Goal: Task Accomplishment & Management: Complete application form

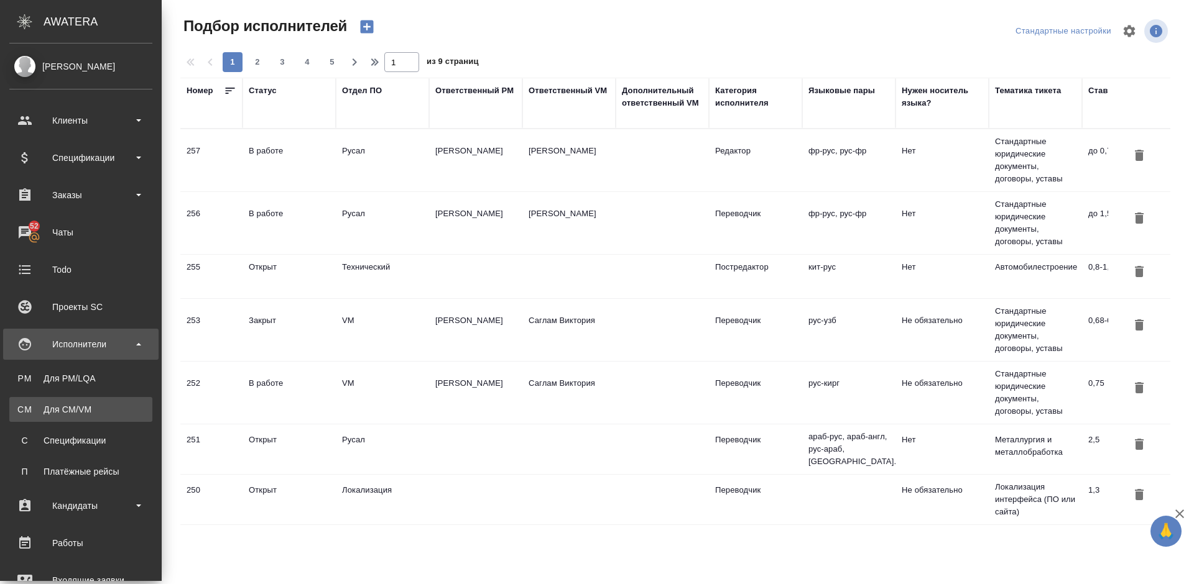
click at [88, 412] on div "Для CM/VM" at bounding box center [81, 409] width 131 height 12
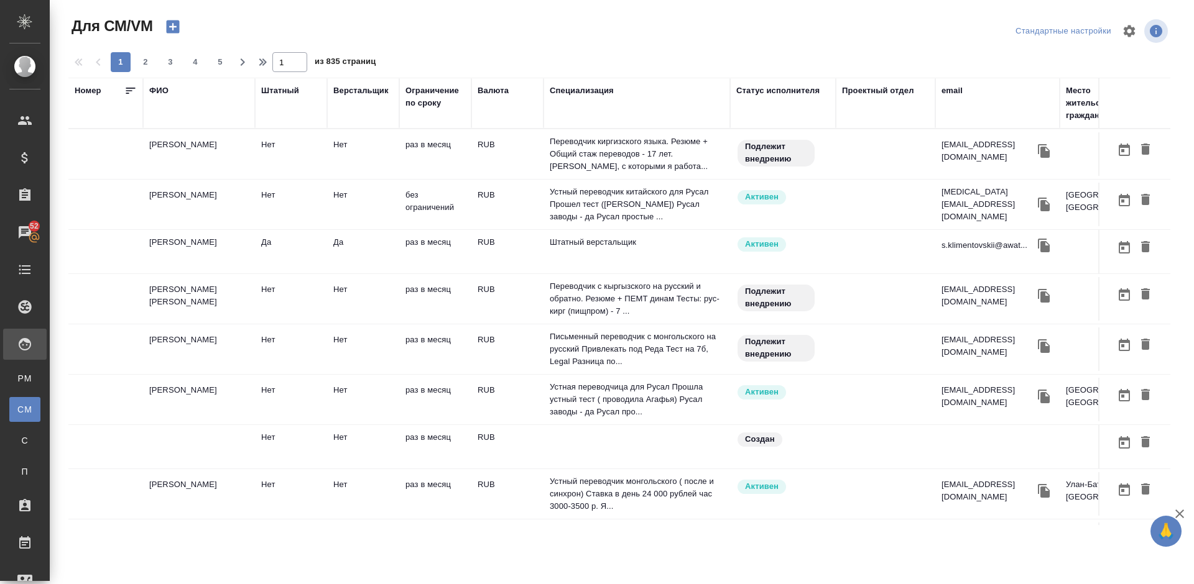
click at [242, 193] on td "Володько Никита Владимирович" at bounding box center [199, 205] width 112 height 44
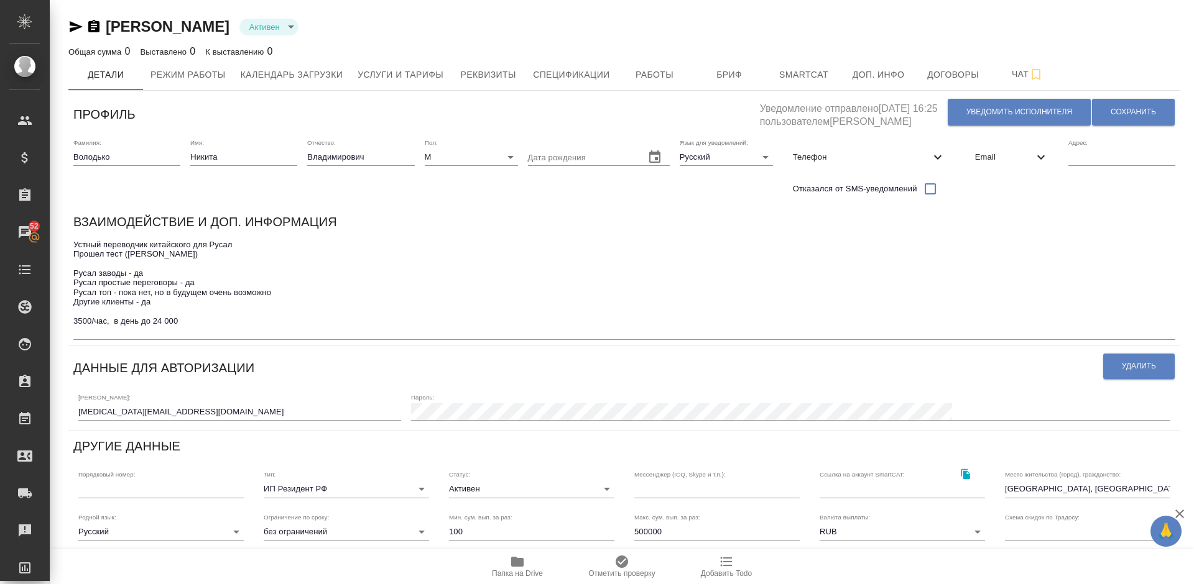
click at [519, 558] on icon "button" at bounding box center [517, 562] width 12 height 10
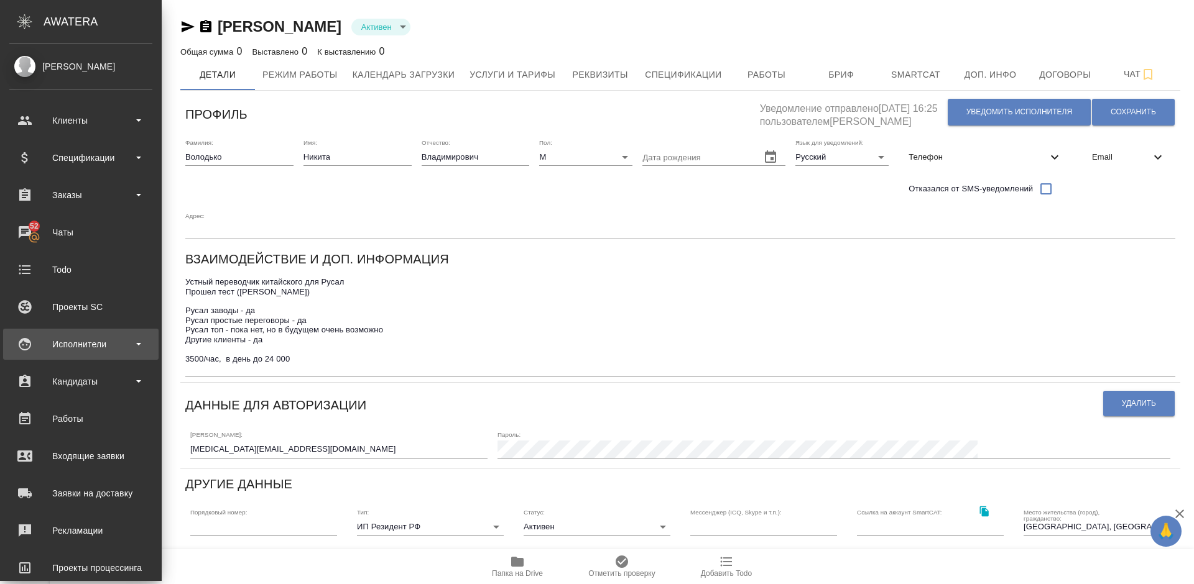
click at [117, 344] on div "Исполнители" at bounding box center [80, 344] width 143 height 19
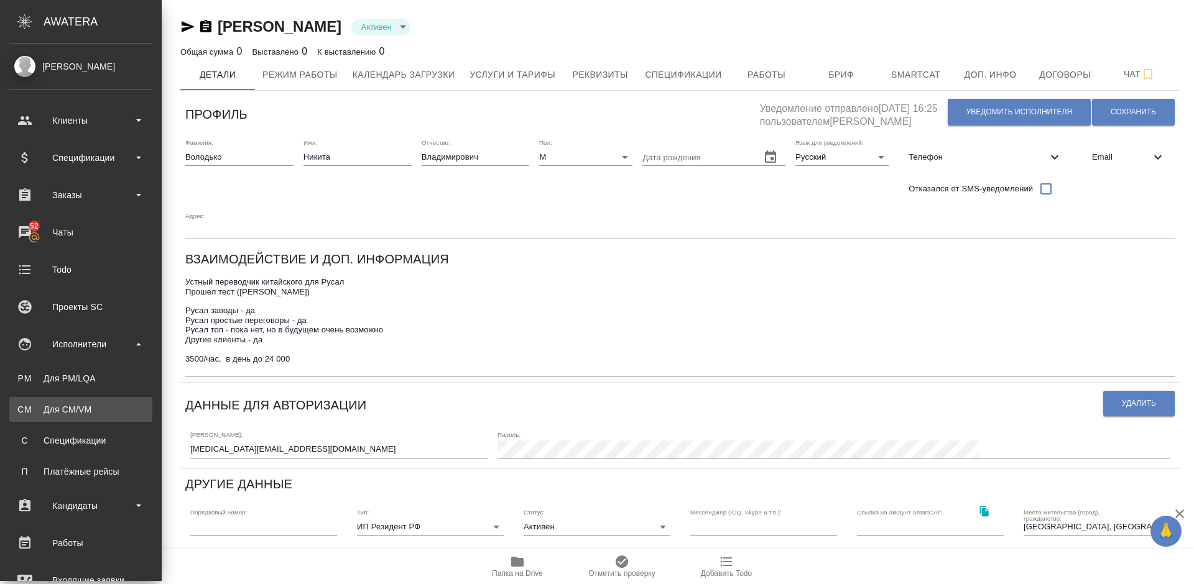
click at [112, 403] on link "CM Для CM/VM" at bounding box center [80, 409] width 143 height 25
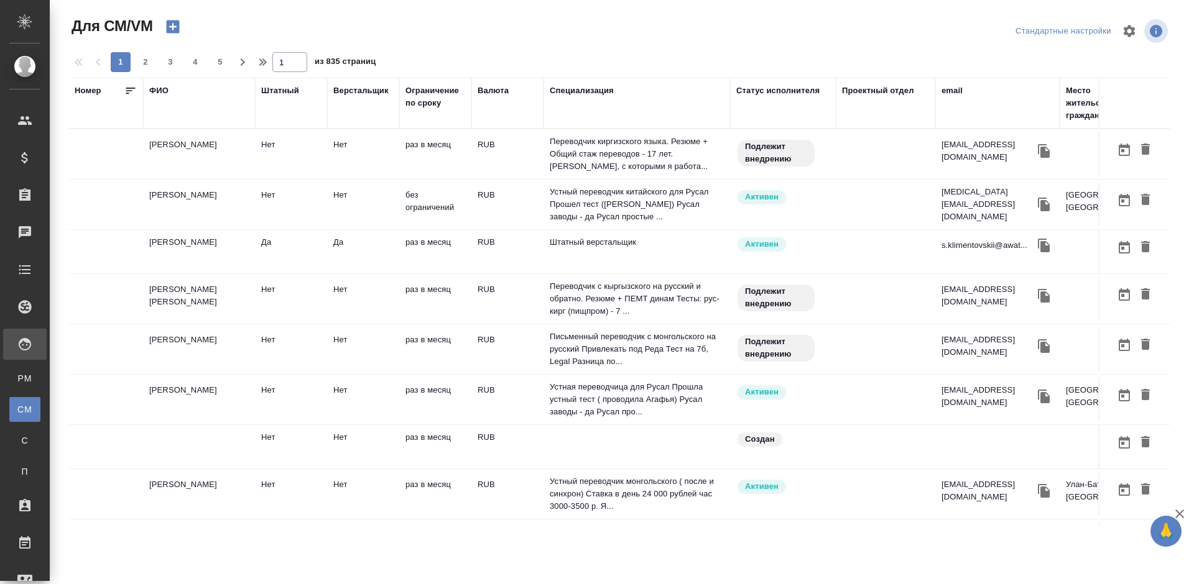
click at [167, 90] on div "ФИО" at bounding box center [158, 91] width 19 height 12
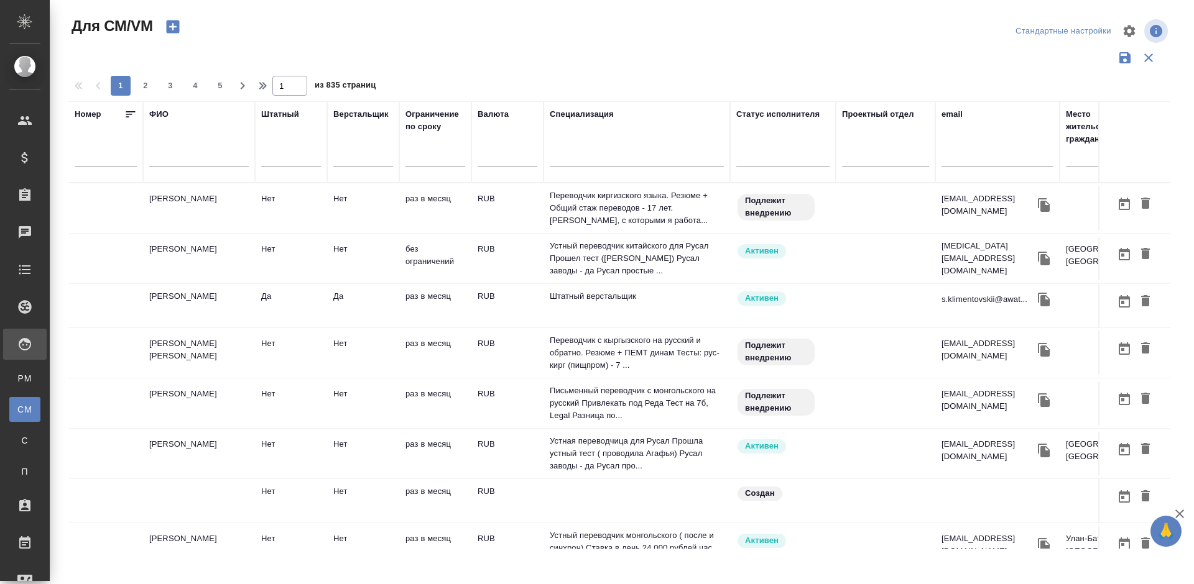
click at [203, 160] on input "text" at bounding box center [198, 160] width 99 height 16
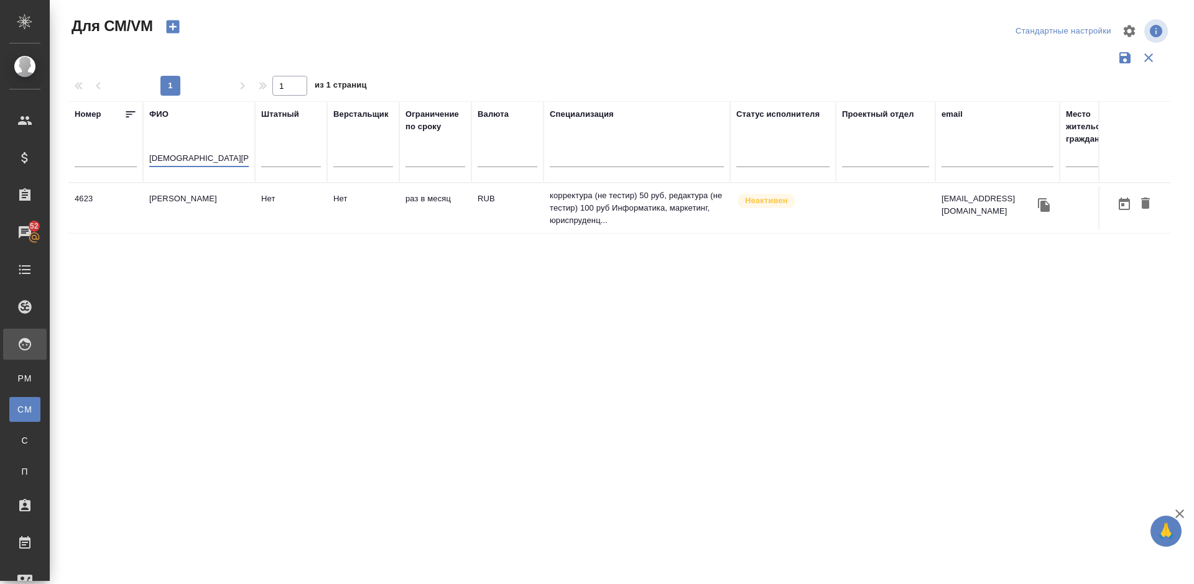
type input "Исаев Валери"
click at [195, 209] on td "[PERSON_NAME]" at bounding box center [199, 208] width 112 height 44
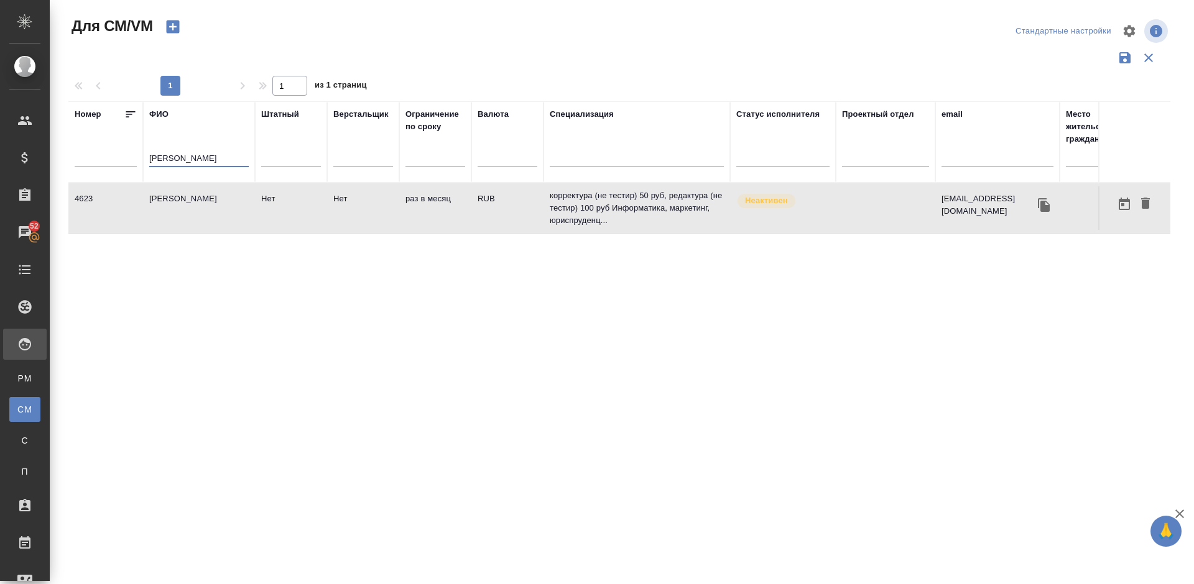
drag, startPoint x: 228, startPoint y: 162, endPoint x: 144, endPoint y: 159, distance: 84.6
click at [144, 159] on th "ФИО Исаев Валерий" at bounding box center [199, 141] width 112 height 81
type input "е"
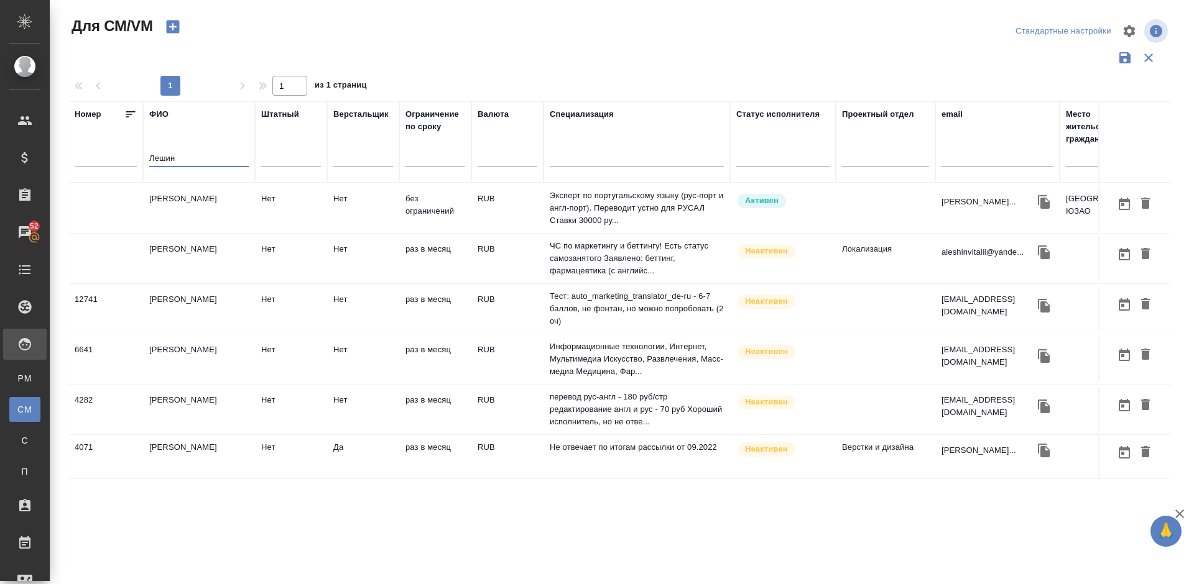
type input "Лешин"
click at [228, 217] on td "Лешин Александр Геннадьевич" at bounding box center [199, 208] width 112 height 44
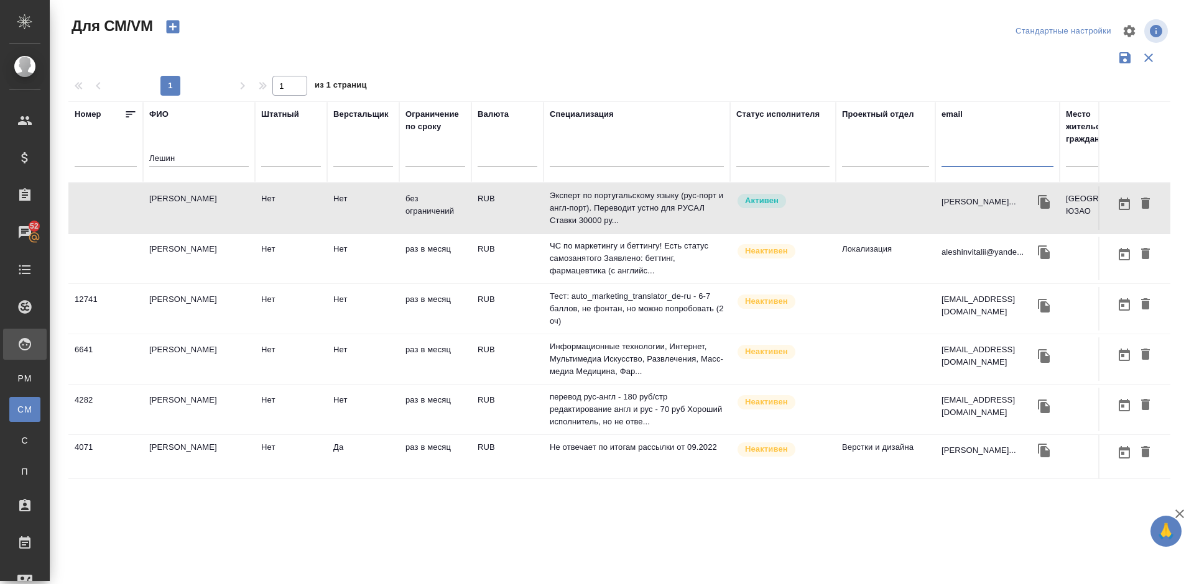
click at [959, 158] on input "text" at bounding box center [997, 160] width 112 height 16
paste input "[EMAIL_ADDRESS][DOMAIN_NAME]"
type input "[EMAIL_ADDRESS][DOMAIN_NAME]"
drag, startPoint x: 183, startPoint y: 157, endPoint x: 137, endPoint y: 159, distance: 46.0
click at [137, 159] on tr "Номер ФИО Лешин Штатный Верстальщик Ограничение по сроку Валюта Специализация С…" at bounding box center [732, 141] width 1328 height 81
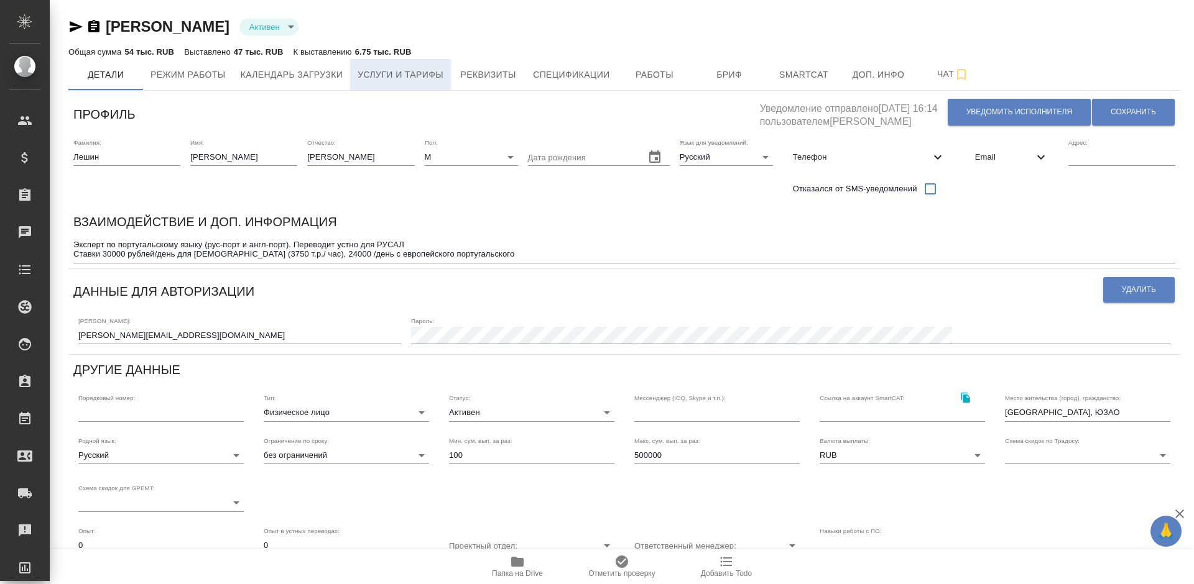
click at [381, 83] on button "Услуги и тарифы" at bounding box center [400, 74] width 101 height 31
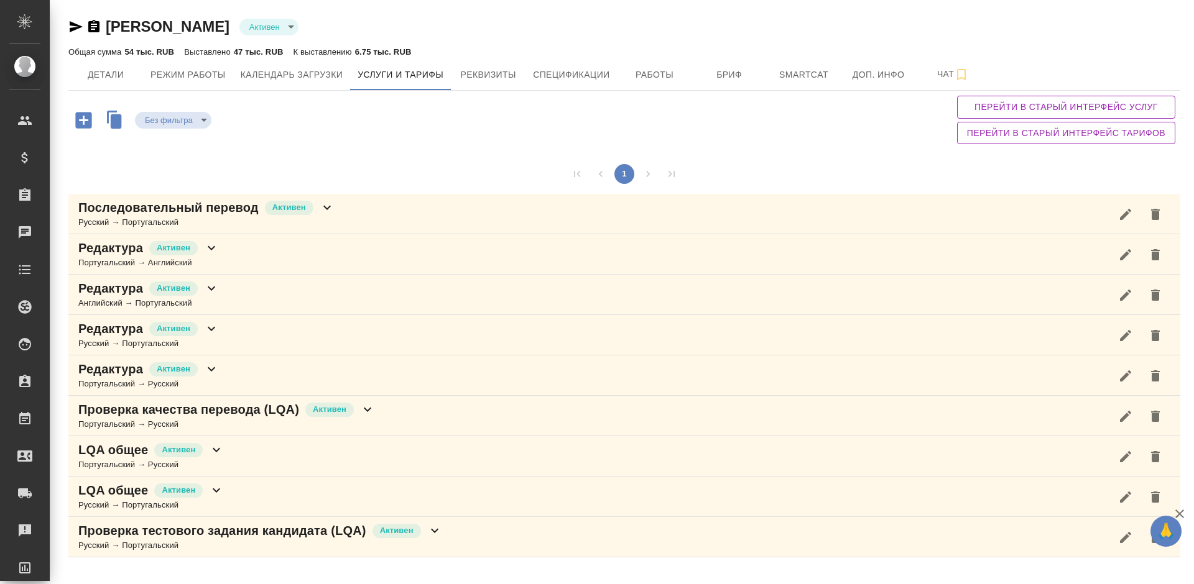
click at [403, 156] on div "1" at bounding box center [623, 174] width 1111 height 40
click at [365, 432] on div "Проверка качества перевода (LQA) Активен Португальский → Русский" at bounding box center [623, 416] width 1111 height 40
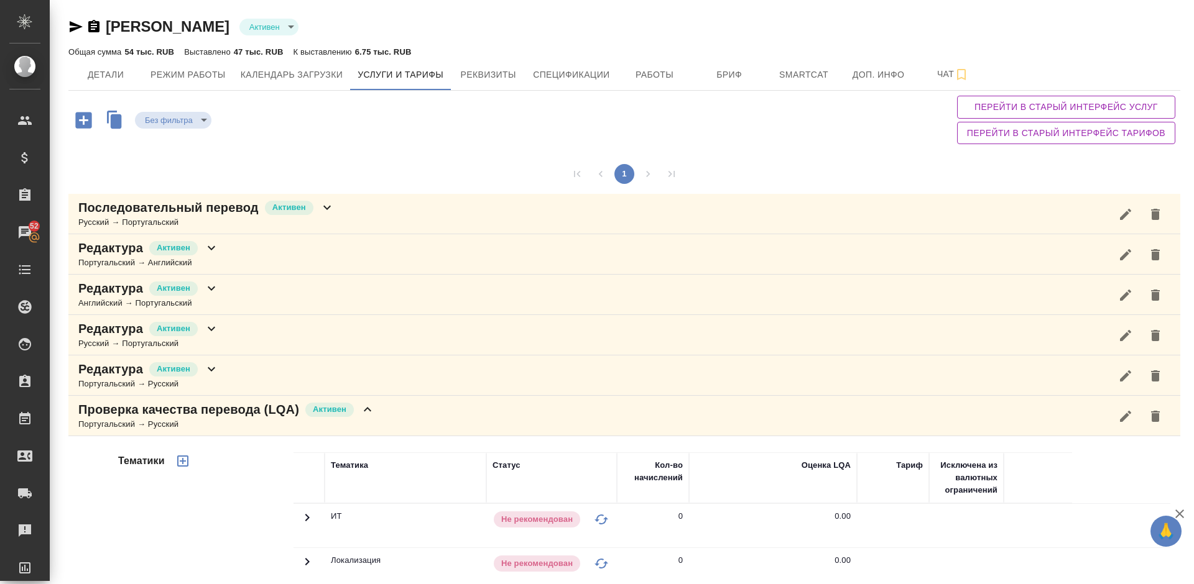
click at [468, 140] on div "Без фильтра no filters Перейти в старый интерфейс услуг Перейти в старый интерф…" at bounding box center [623, 120] width 1111 height 58
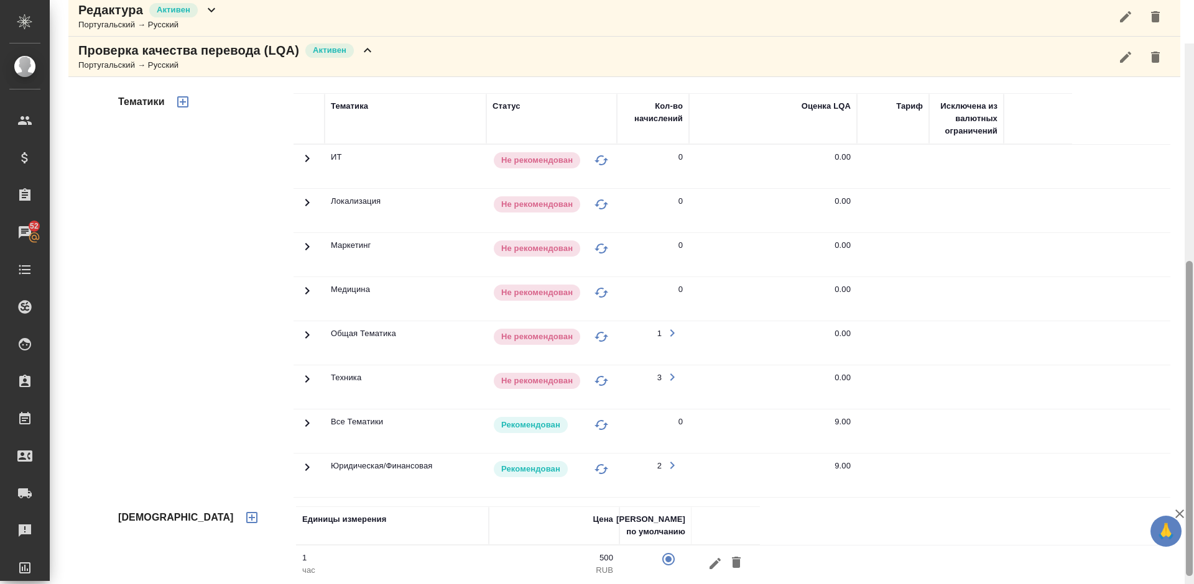
scroll to position [405, 0]
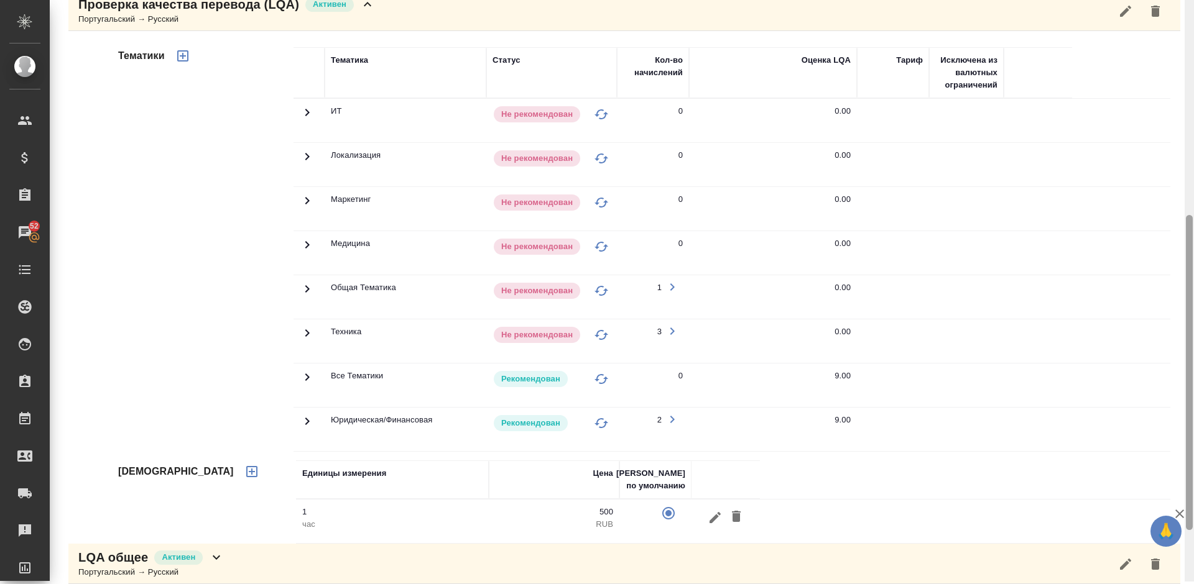
drag, startPoint x: 1190, startPoint y: 104, endPoint x: 1193, endPoint y: 298, distance: 194.6
click at [1193, 298] on div at bounding box center [1188, 290] width 9 height 584
click at [415, 22] on div "Проверка качества перевода (LQA) Активен Португальский → Русский" at bounding box center [623, 11] width 1111 height 40
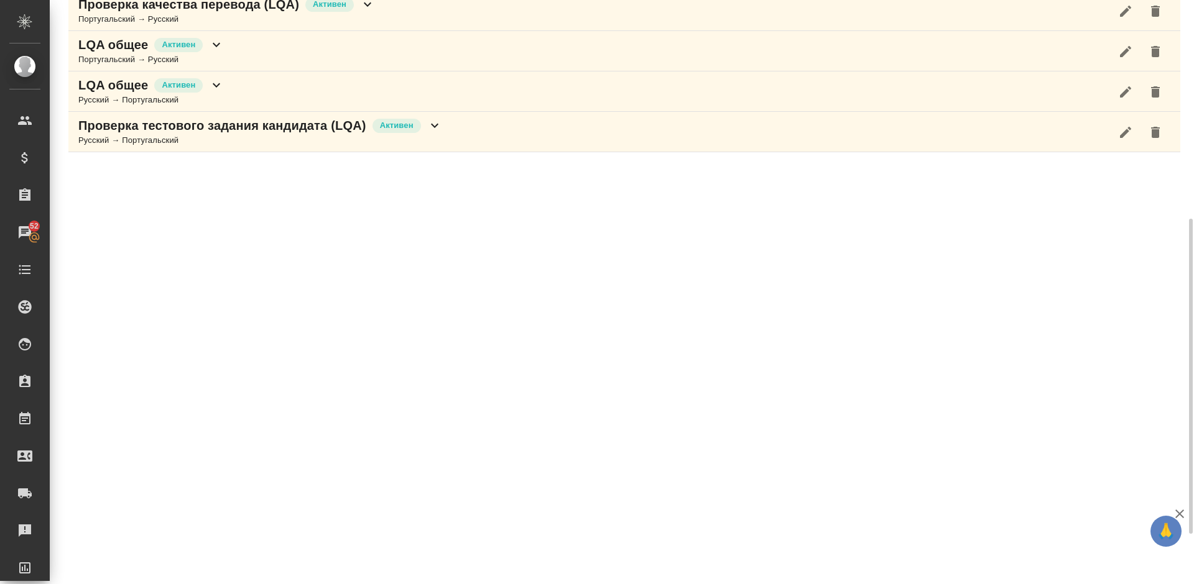
click at [319, 53] on div "LQA общее Активен Португальский → Русский" at bounding box center [623, 51] width 1111 height 40
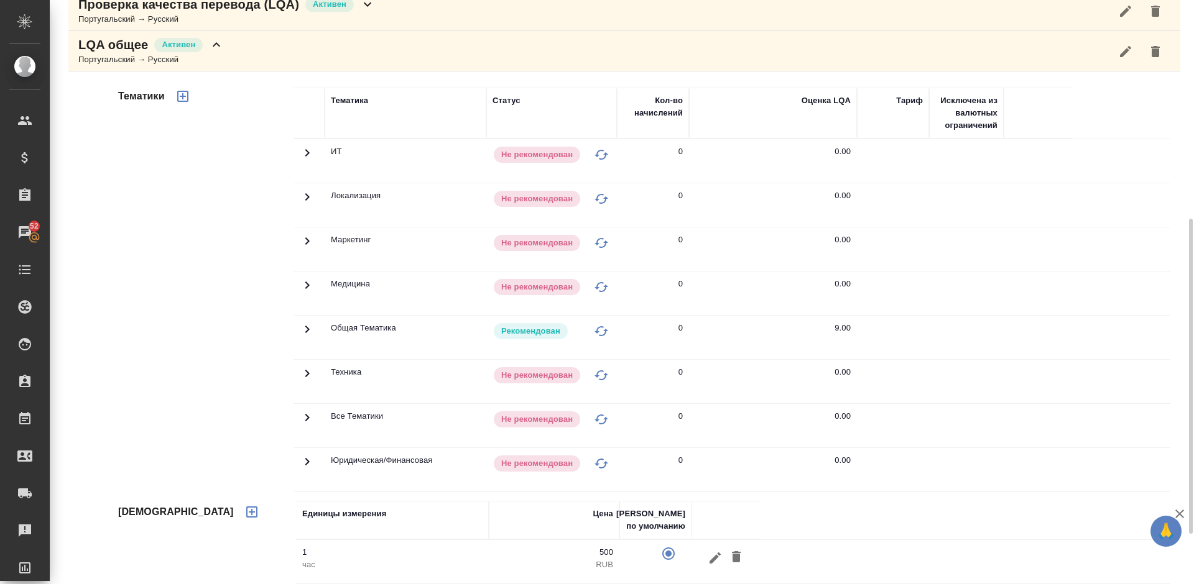
click at [328, 64] on div "LQA общее Активен Португальский → Русский" at bounding box center [623, 51] width 1111 height 40
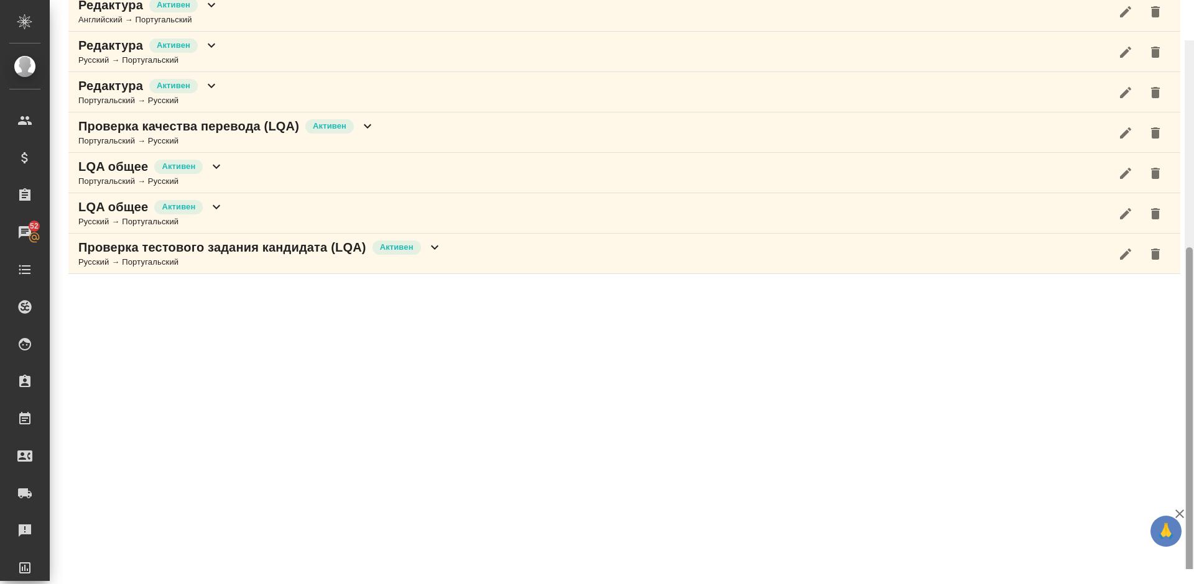
drag, startPoint x: 1190, startPoint y: 249, endPoint x: 1172, endPoint y: 183, distance: 69.1
click at [1172, 183] on div "Лешин Александр Геннадьевич Активен active Общая сумма 54 тыс. RUB Выставлено 4…" at bounding box center [622, 284] width 1144 height 569
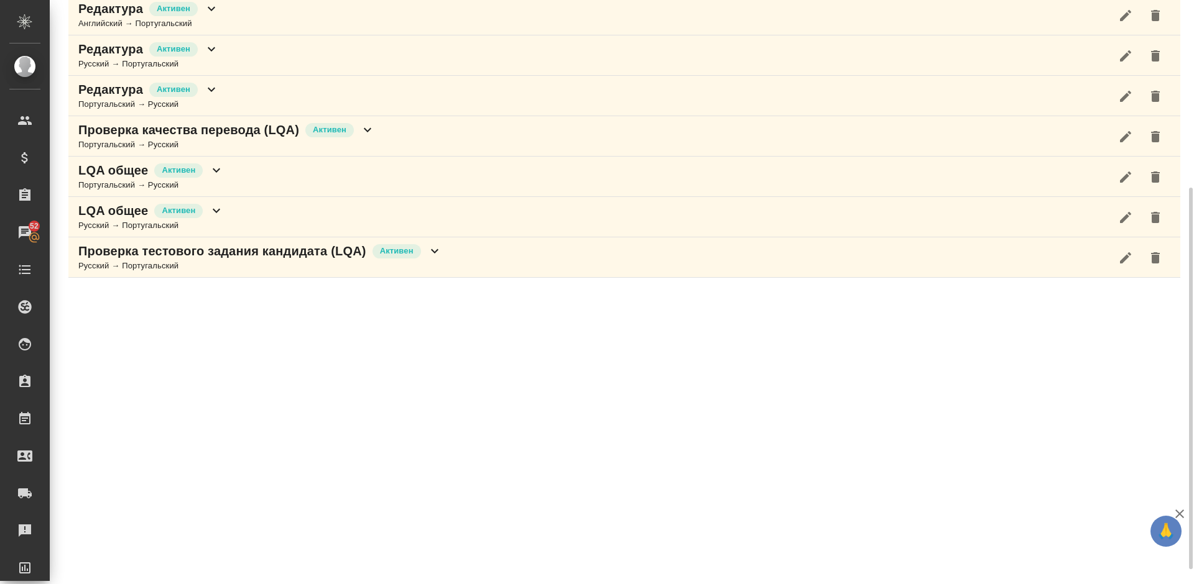
click at [522, 269] on div "Проверка тестового задания кандидата (LQA) Активен Русский → Португальский" at bounding box center [623, 257] width 1111 height 40
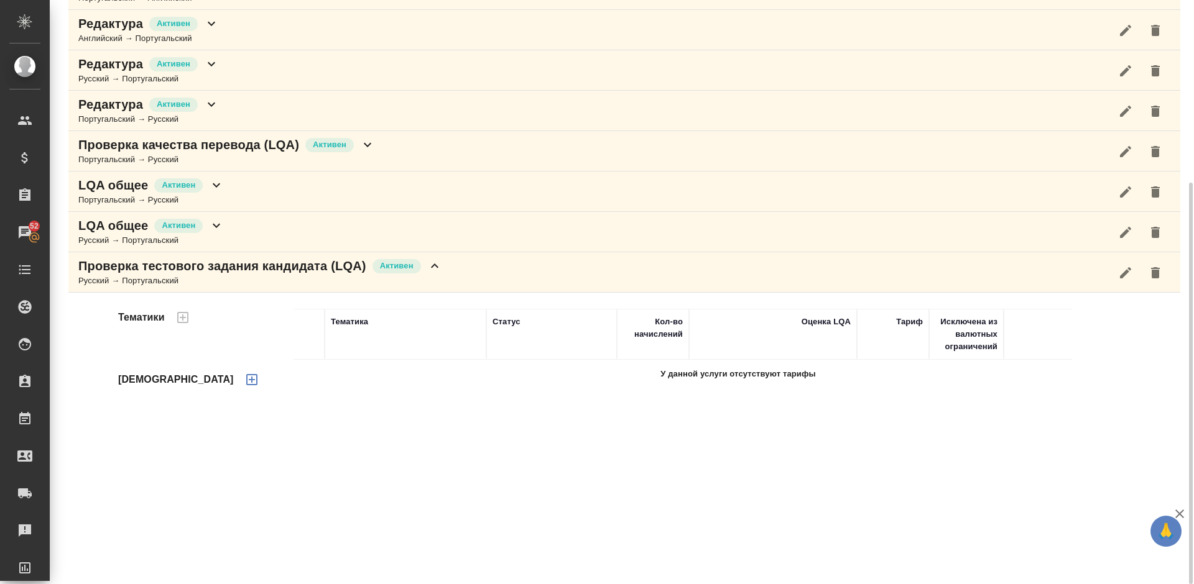
scroll to position [265, 0]
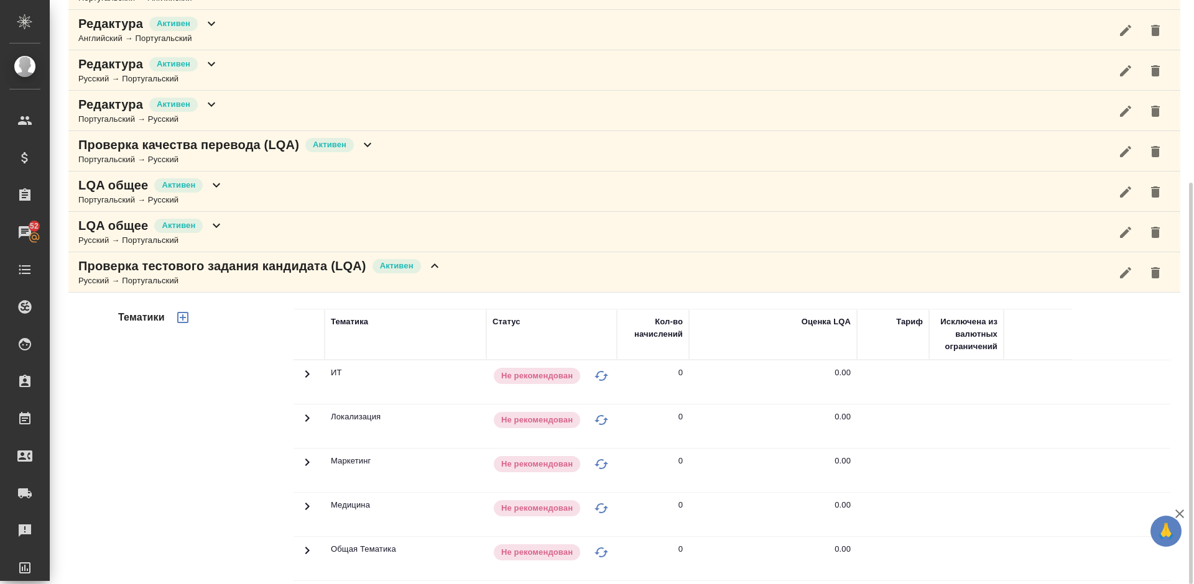
click at [190, 487] on div "Тематики" at bounding box center [205, 508] width 178 height 416
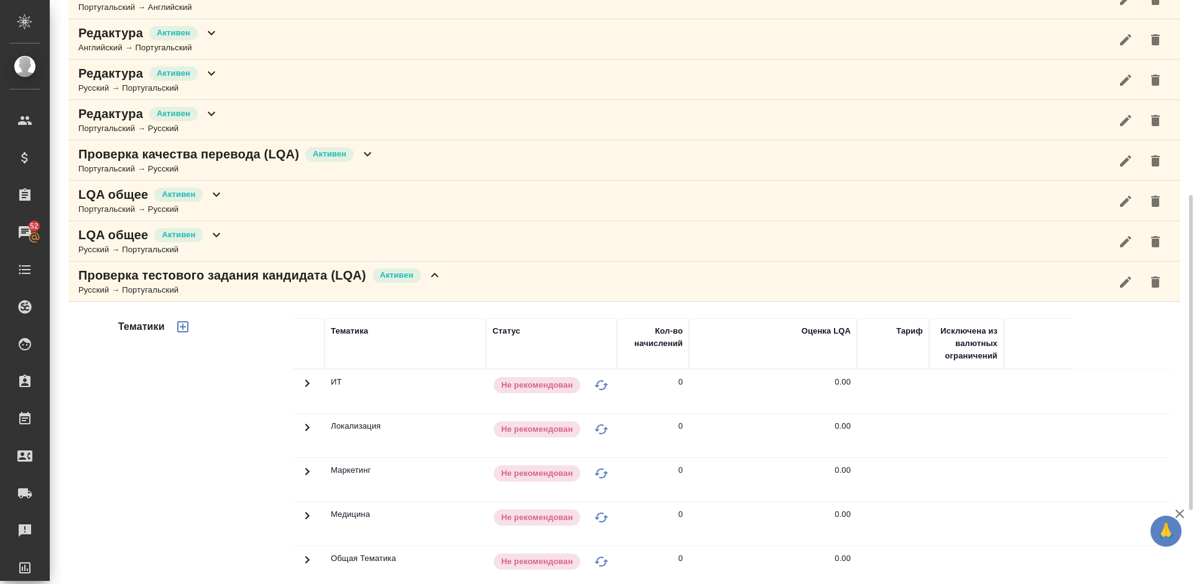
scroll to position [218, 0]
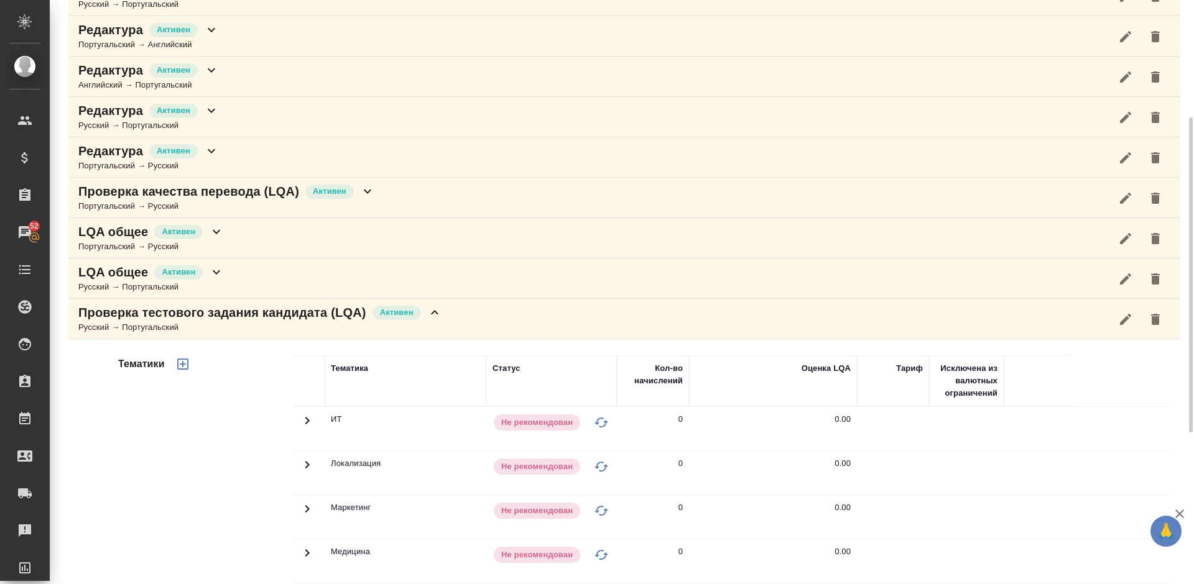
click at [459, 311] on div "Проверка тестового задания кандидата (LQA) Активен Русский → Португальский" at bounding box center [623, 319] width 1111 height 40
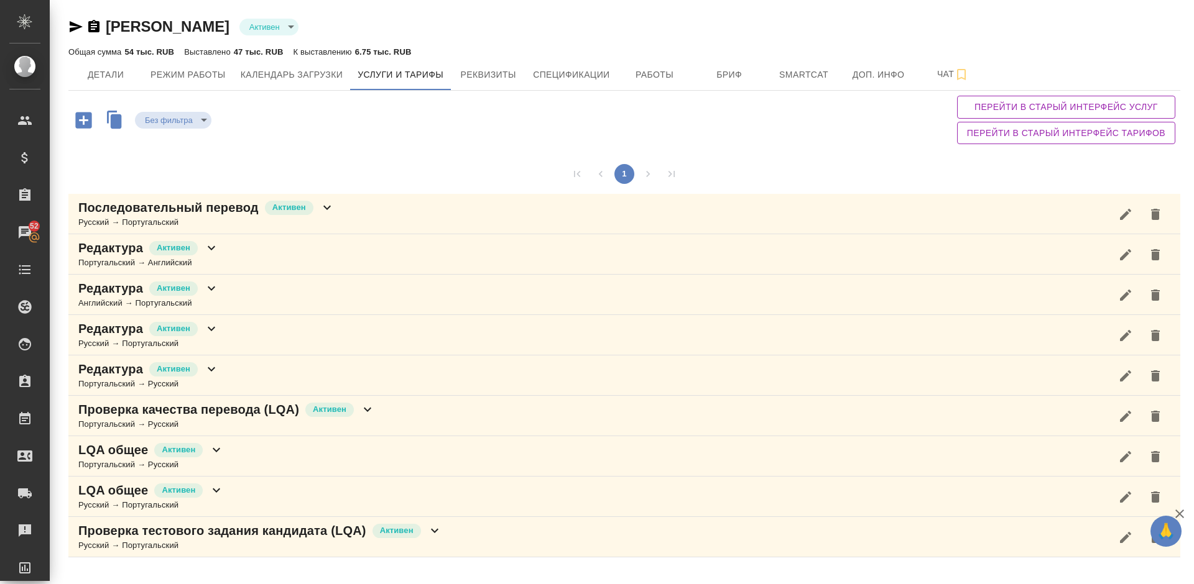
scroll to position [0, 0]
drag, startPoint x: 1192, startPoint y: 284, endPoint x: 1192, endPoint y: 48, distance: 235.6
click at [1192, 48] on div "Лешин Александр Геннадьевич Активен active Общая сумма 54 тыс. RUB Выставлено 4…" at bounding box center [622, 284] width 1144 height 569
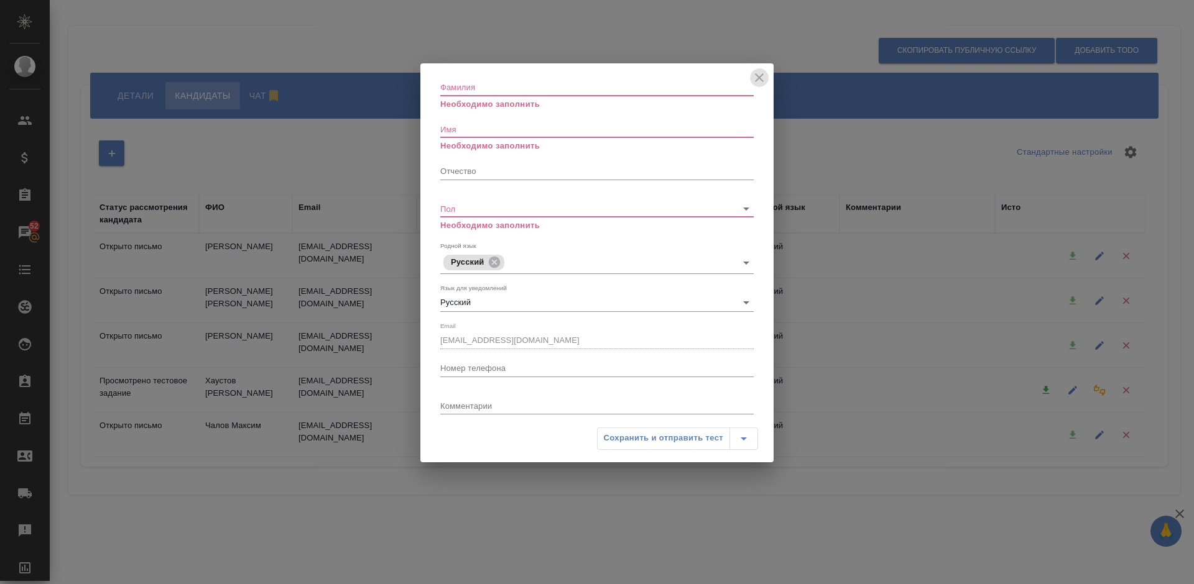
click at [759, 76] on icon "close" at bounding box center [759, 77] width 15 height 15
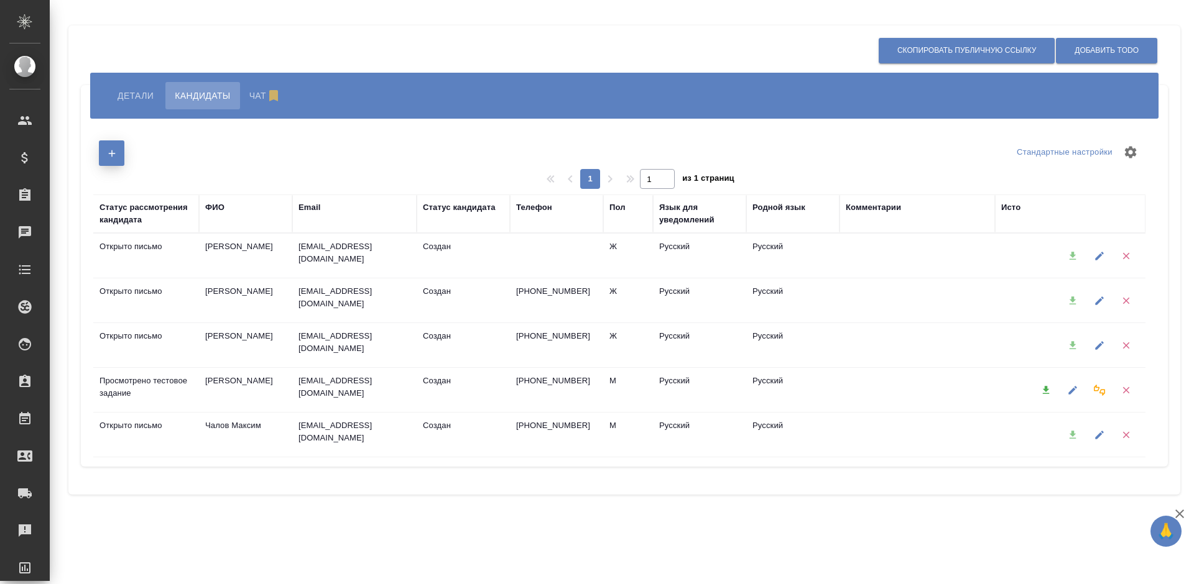
click at [111, 147] on button "button" at bounding box center [111, 152] width 25 height 25
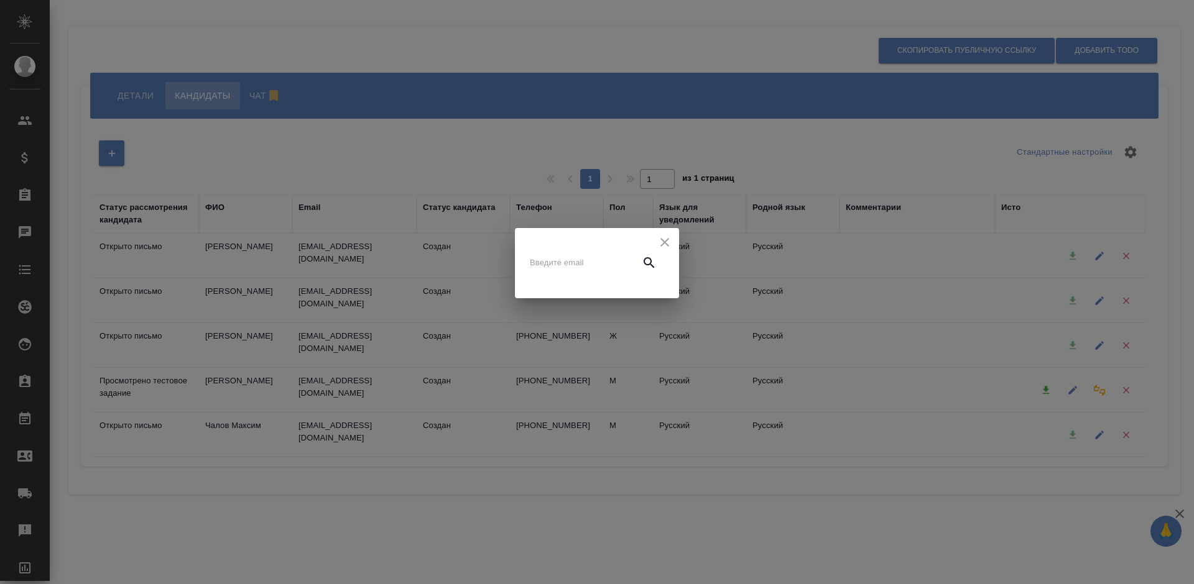
paste input "darya.ruleva@mail.ru"
click at [554, 264] on input "text" at bounding box center [582, 262] width 104 height 17
type input "darya.ruleva@mail.ru"
click at [654, 263] on icon "button" at bounding box center [649, 262] width 15 height 15
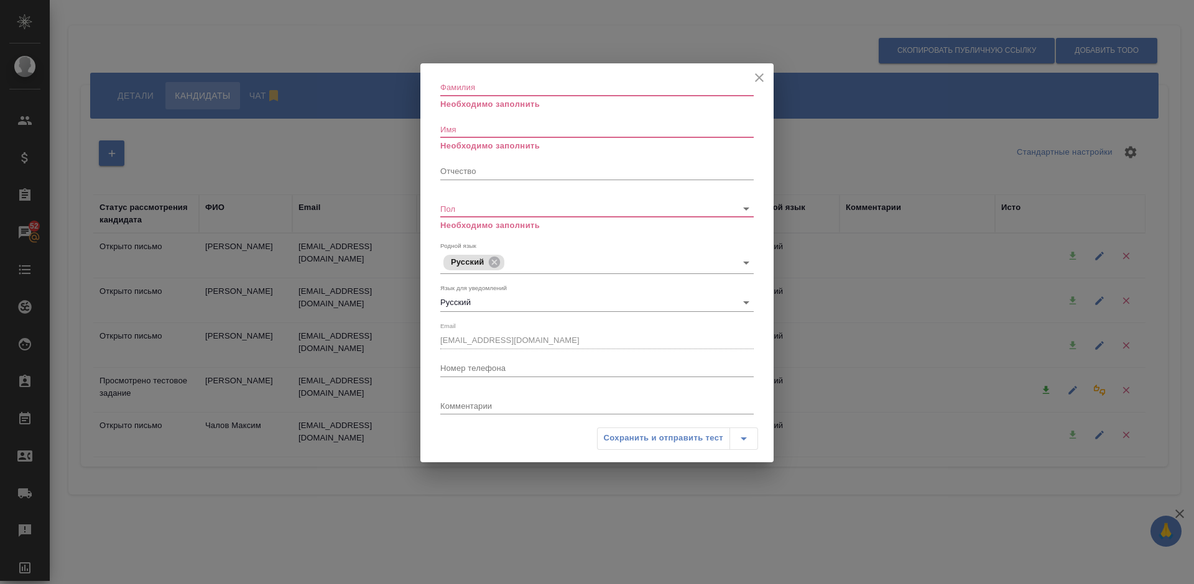
paste input "Ермолаева"
click at [492, 85] on div "Фамилия Необходимо заполнить" at bounding box center [596, 89] width 313 height 42
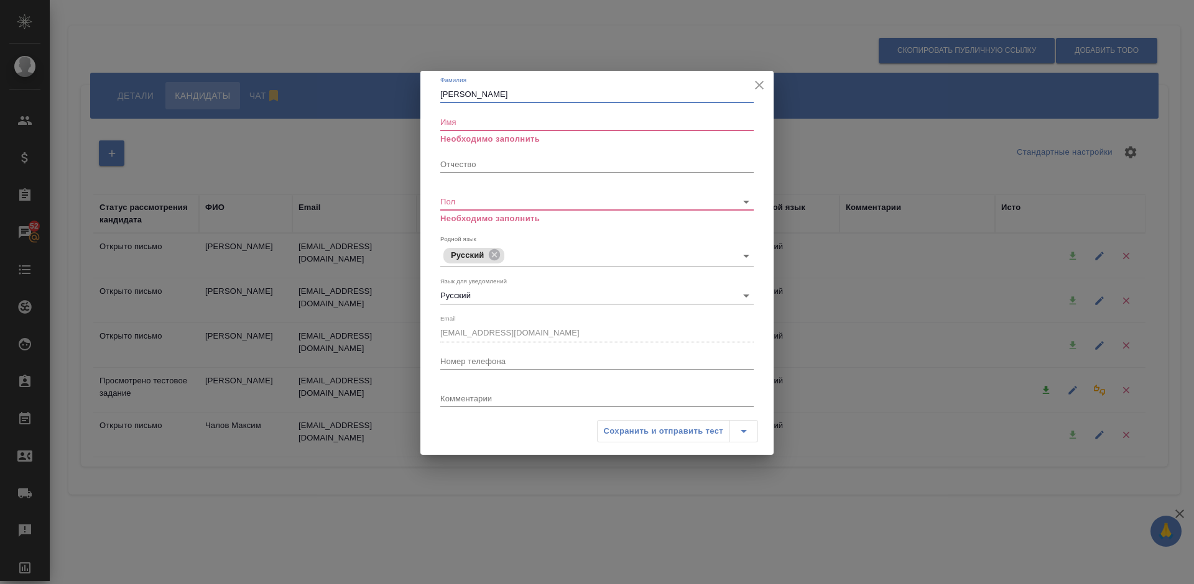
type input "Ермолаева"
click at [482, 123] on input "Имя" at bounding box center [596, 121] width 313 height 17
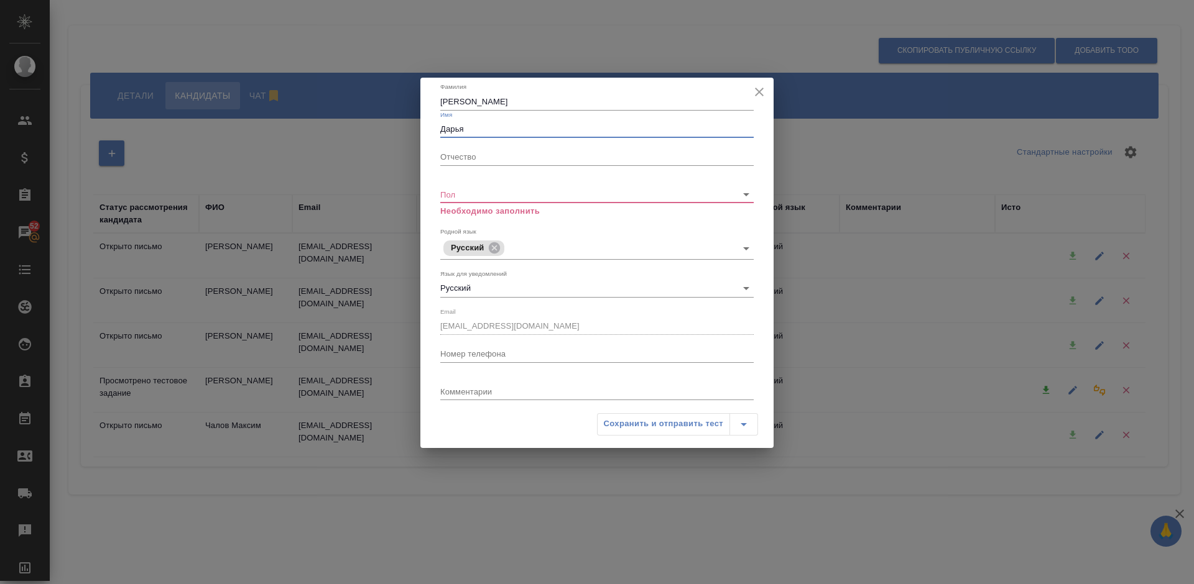
type input "Дарья"
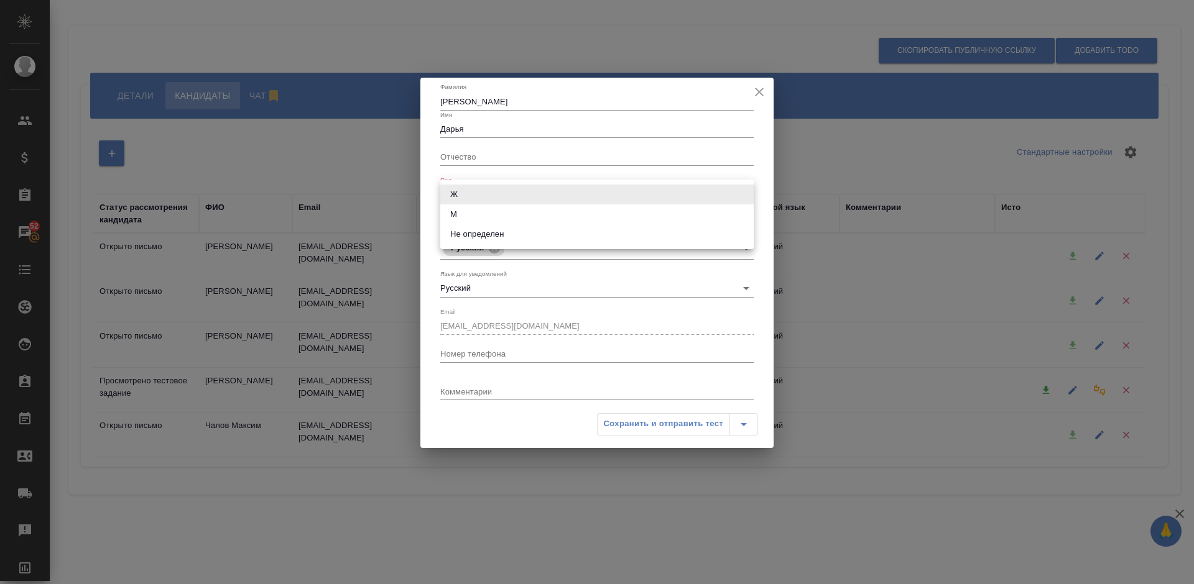
click at [461, 185] on body "🙏 .cls-1 fill:#fff; AWATERA Lazareva Anastasia Клиенты Спецификации Заказы 52 Ч…" at bounding box center [597, 292] width 1194 height 584
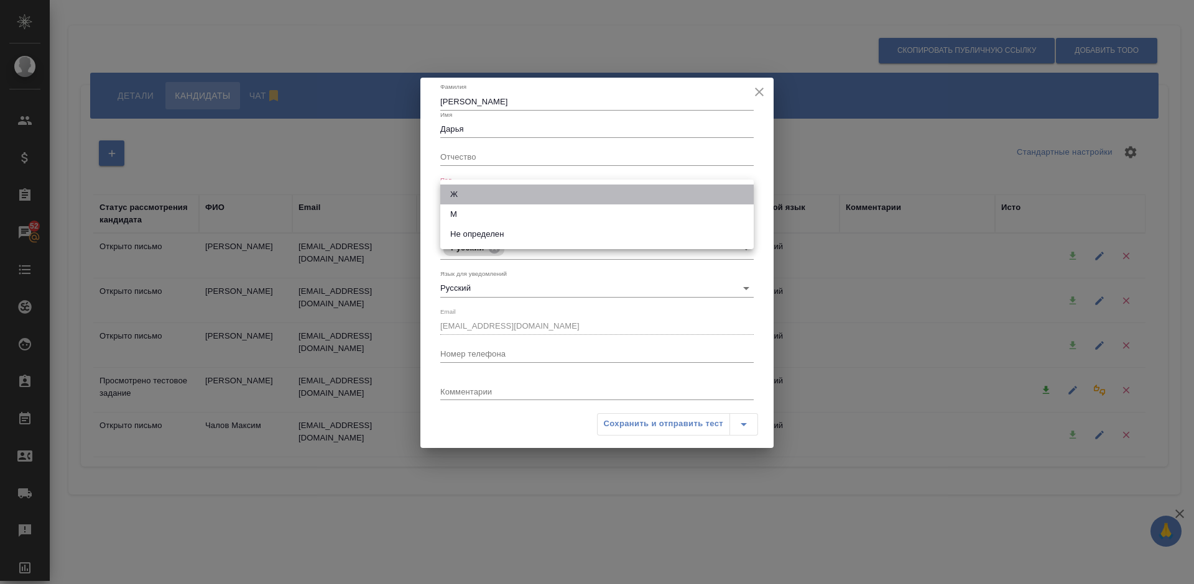
click at [476, 191] on li "Ж" at bounding box center [596, 195] width 313 height 20
type input "female"
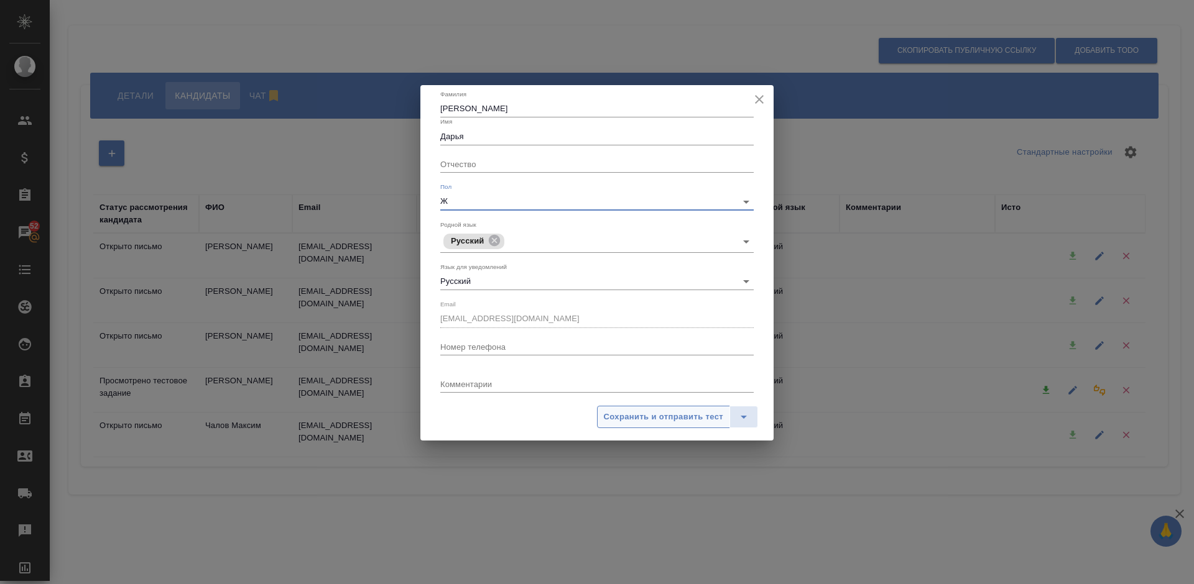
click at [652, 416] on span "Сохранить и отправить тест" at bounding box center [663, 417] width 119 height 14
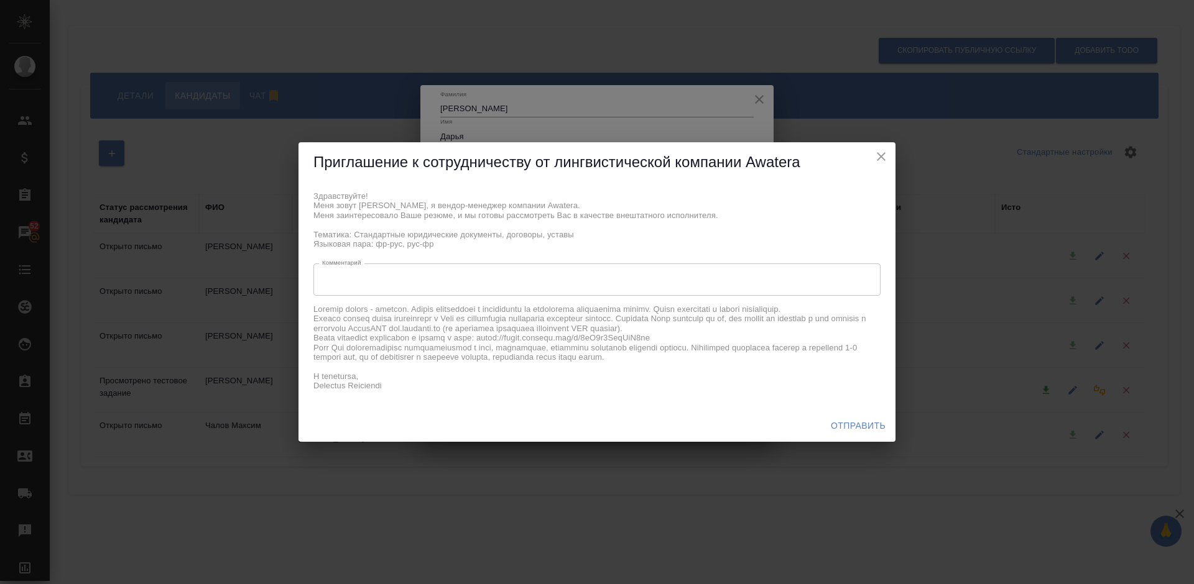
click at [850, 420] on span "Отправить" at bounding box center [857, 426] width 55 height 16
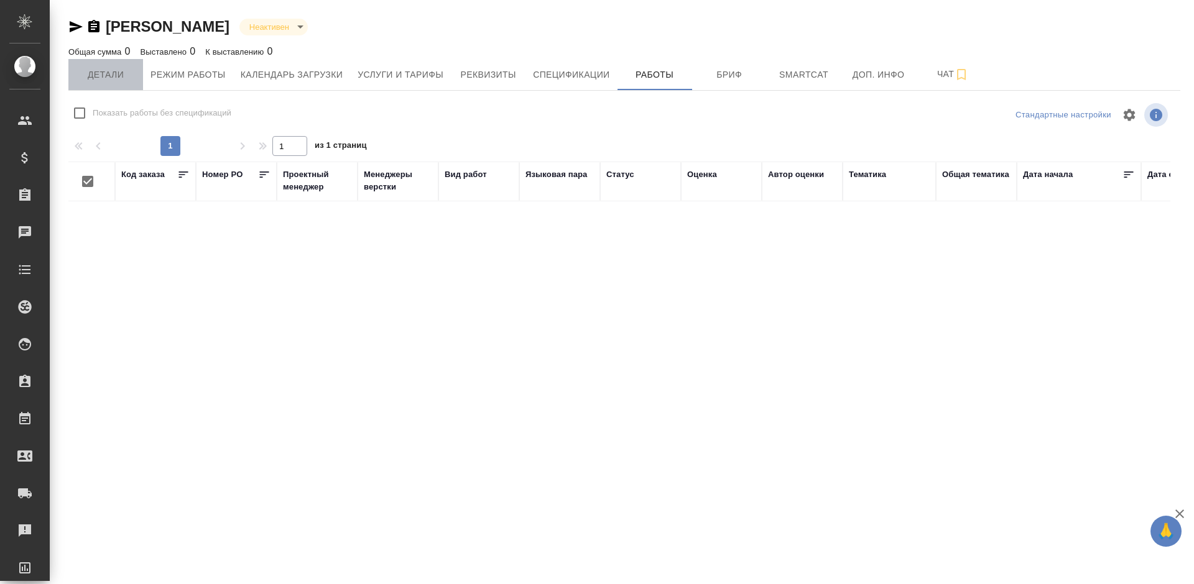
click at [109, 71] on span "Детали" at bounding box center [106, 75] width 60 height 16
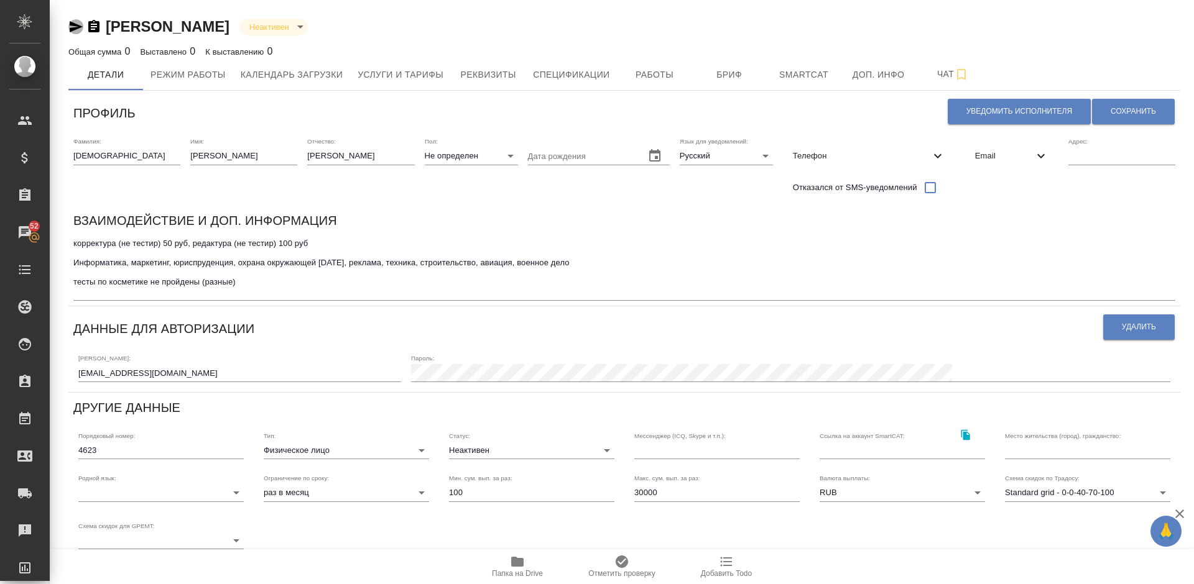
click at [75, 24] on icon "button" at bounding box center [76, 26] width 13 height 11
click at [436, 74] on span "Услуги и тарифы" at bounding box center [400, 75] width 86 height 16
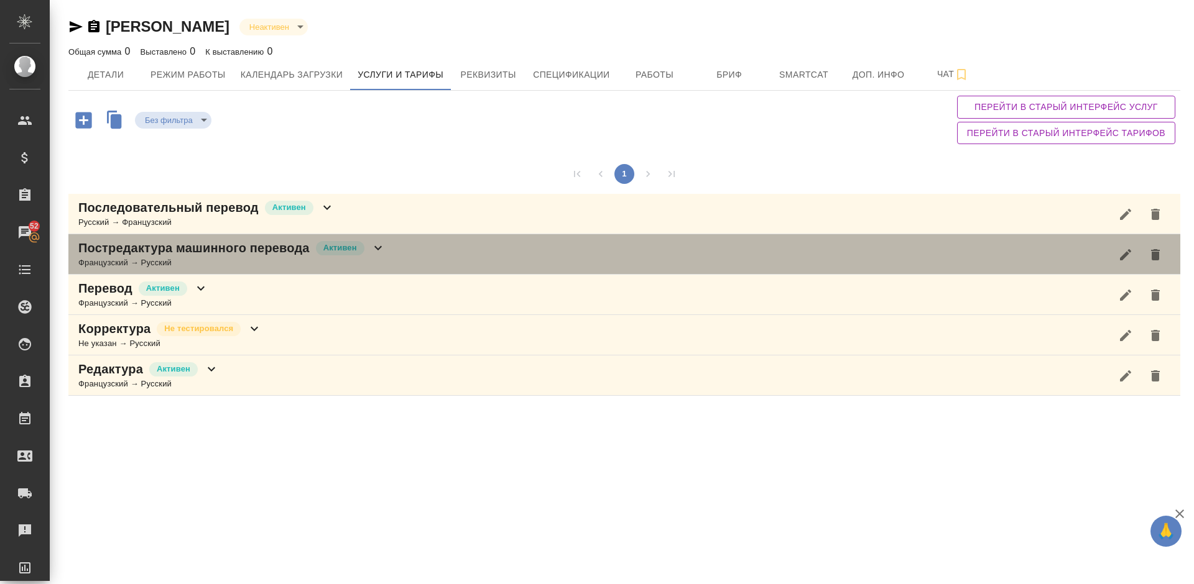
click at [402, 253] on div "Постредактура машинного перевода [PERSON_NAME] → Русский" at bounding box center [623, 254] width 1111 height 40
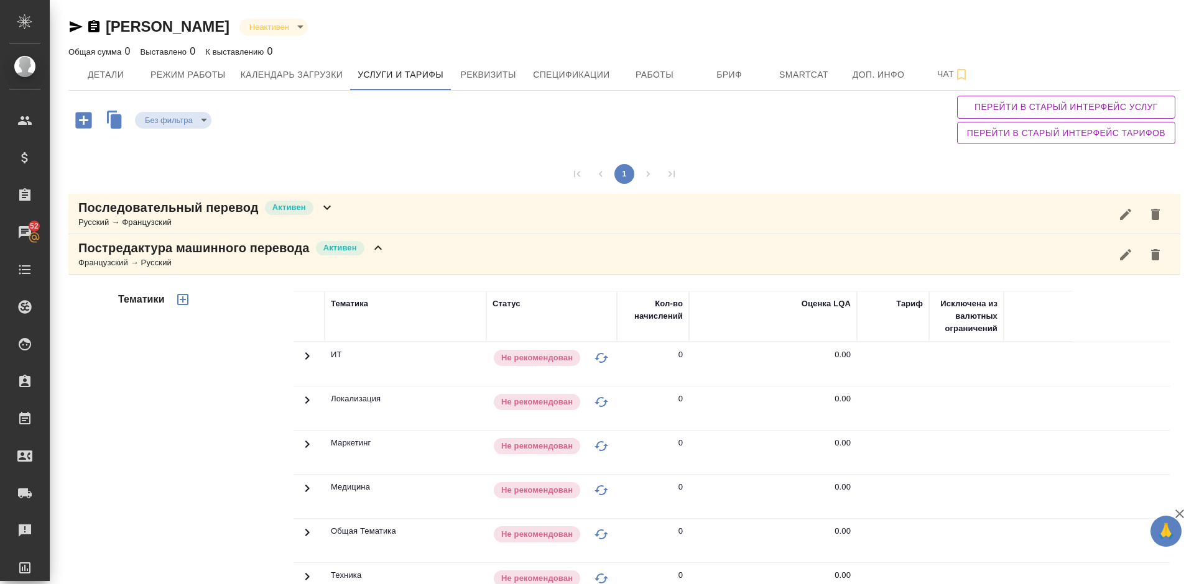
click at [247, 379] on div "Тематики" at bounding box center [205, 490] width 178 height 416
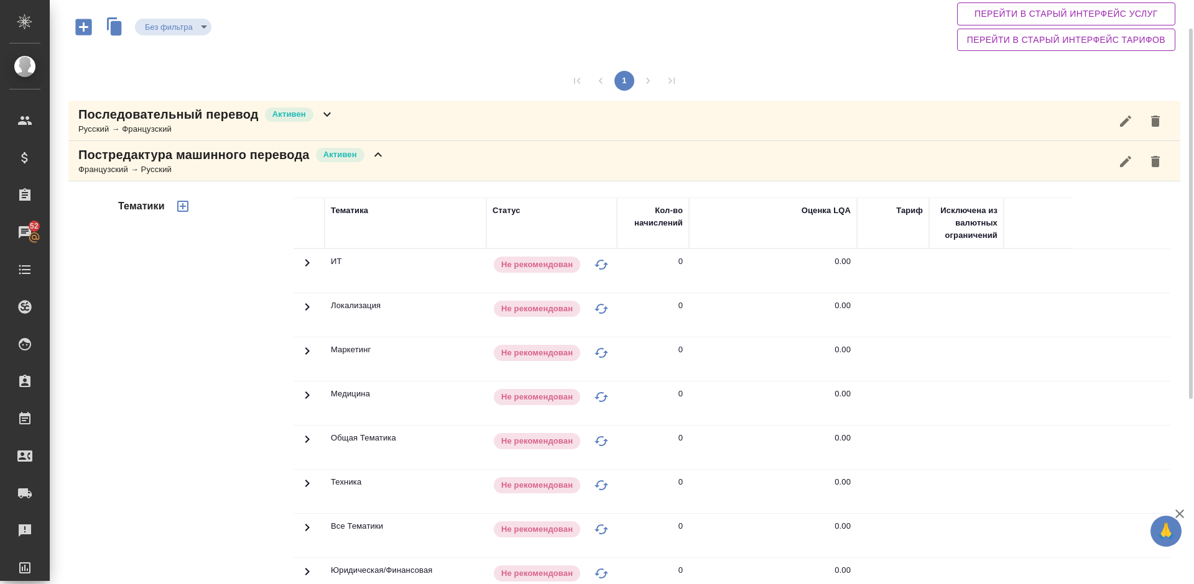
scroll to position [19, 0]
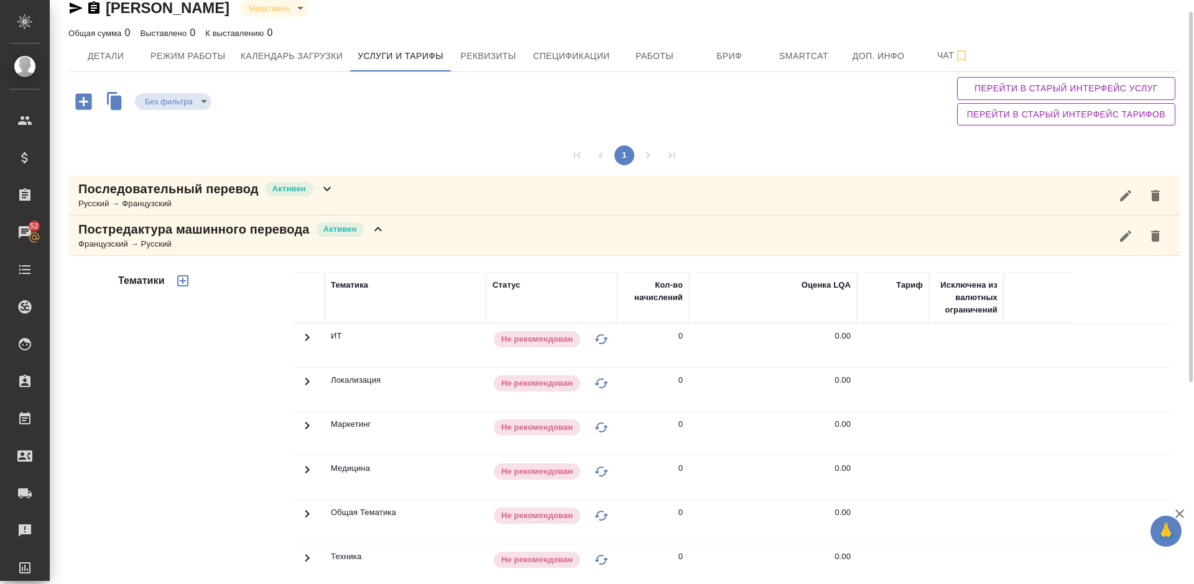
click at [391, 239] on div "Постредактура машинного перевода [PERSON_NAME] → Русский" at bounding box center [623, 236] width 1111 height 40
